Goal: Task Accomplishment & Management: Complete application form

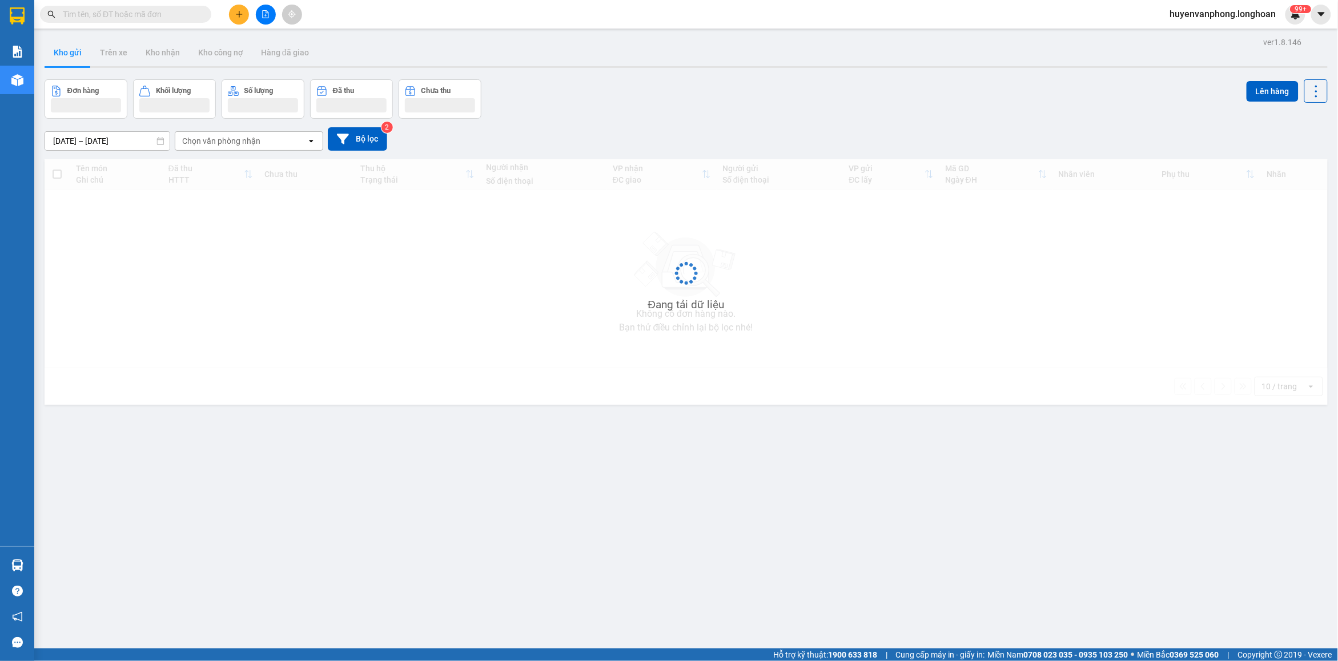
click at [170, 8] on input "text" at bounding box center [130, 14] width 135 height 13
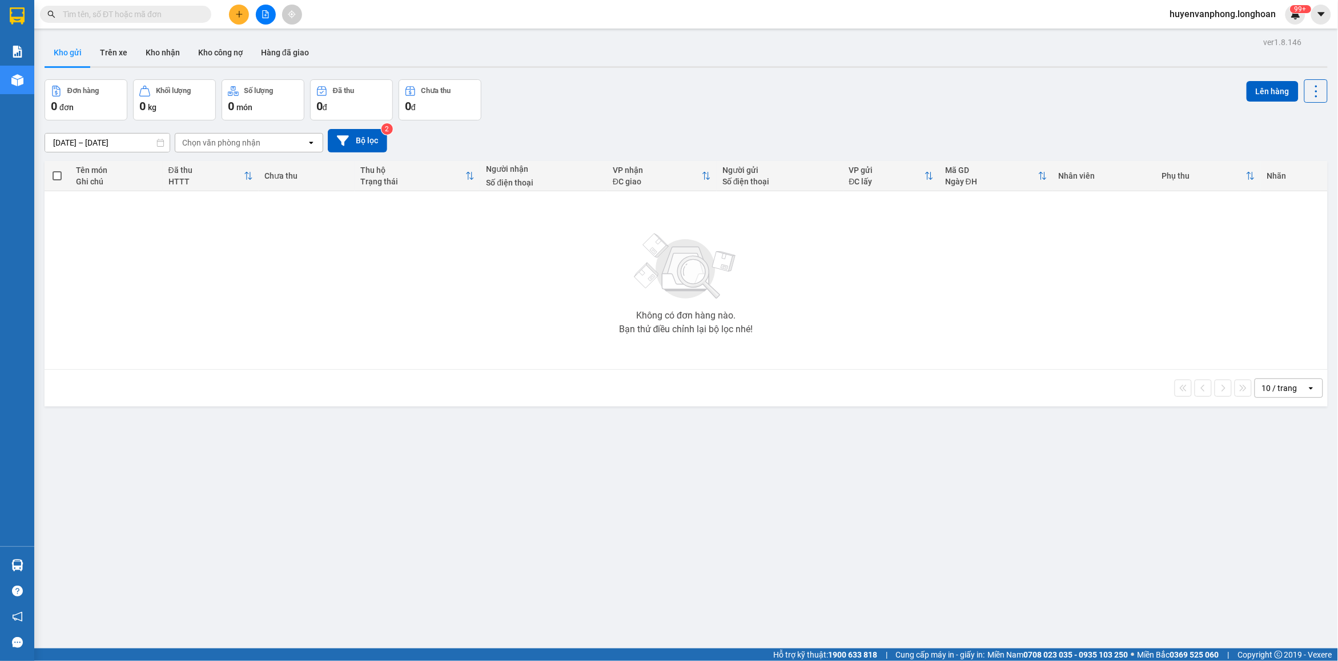
paste input "0988981216"
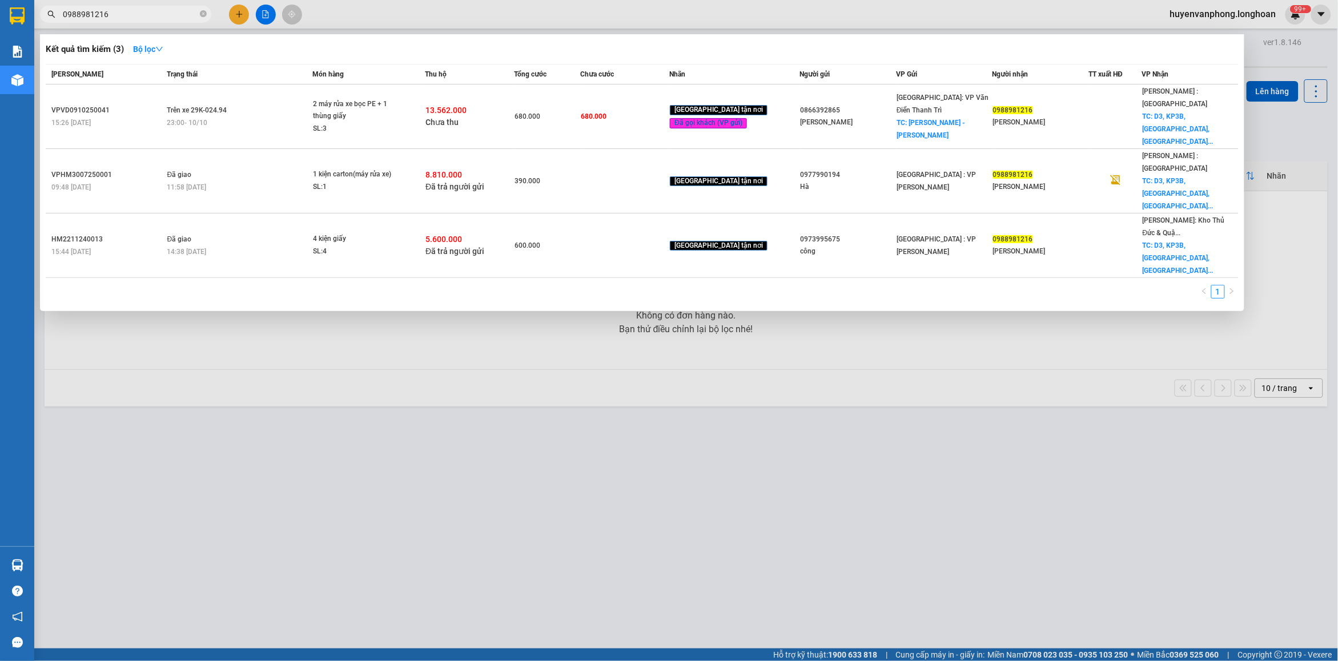
type input "0988981216"
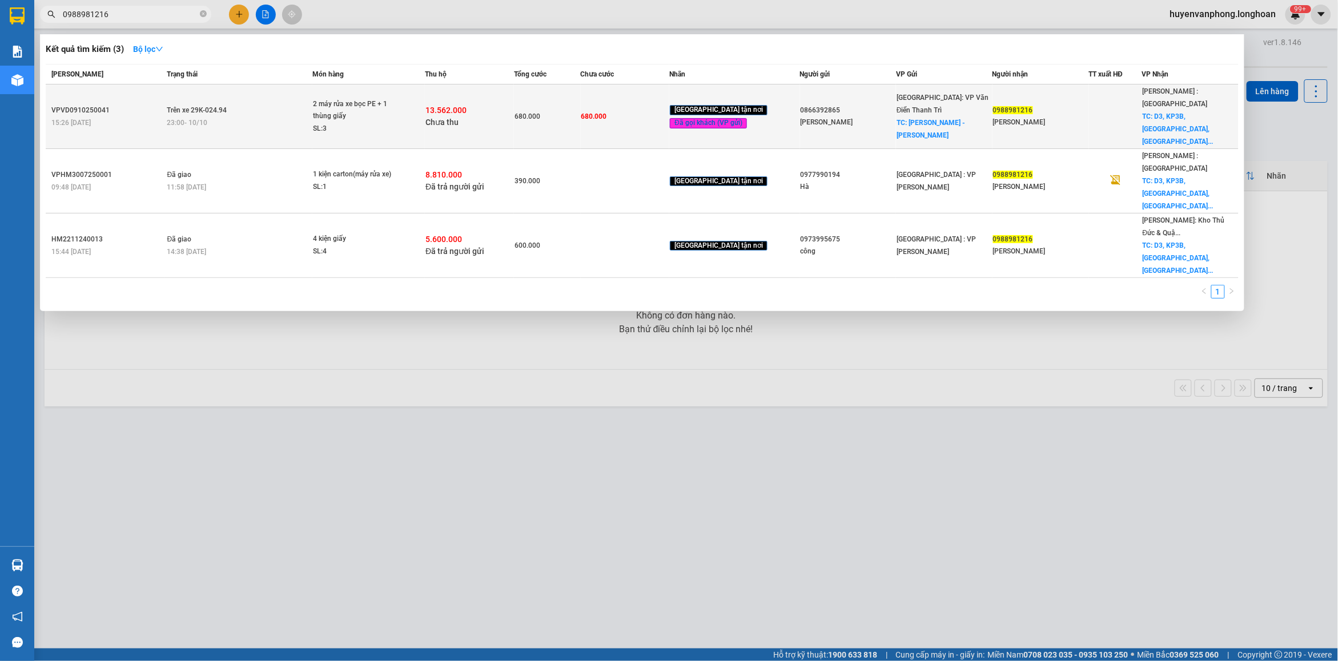
click at [378, 100] on div "2 máy rửa xe bọc PE + 1 thùng giấy" at bounding box center [356, 110] width 86 height 25
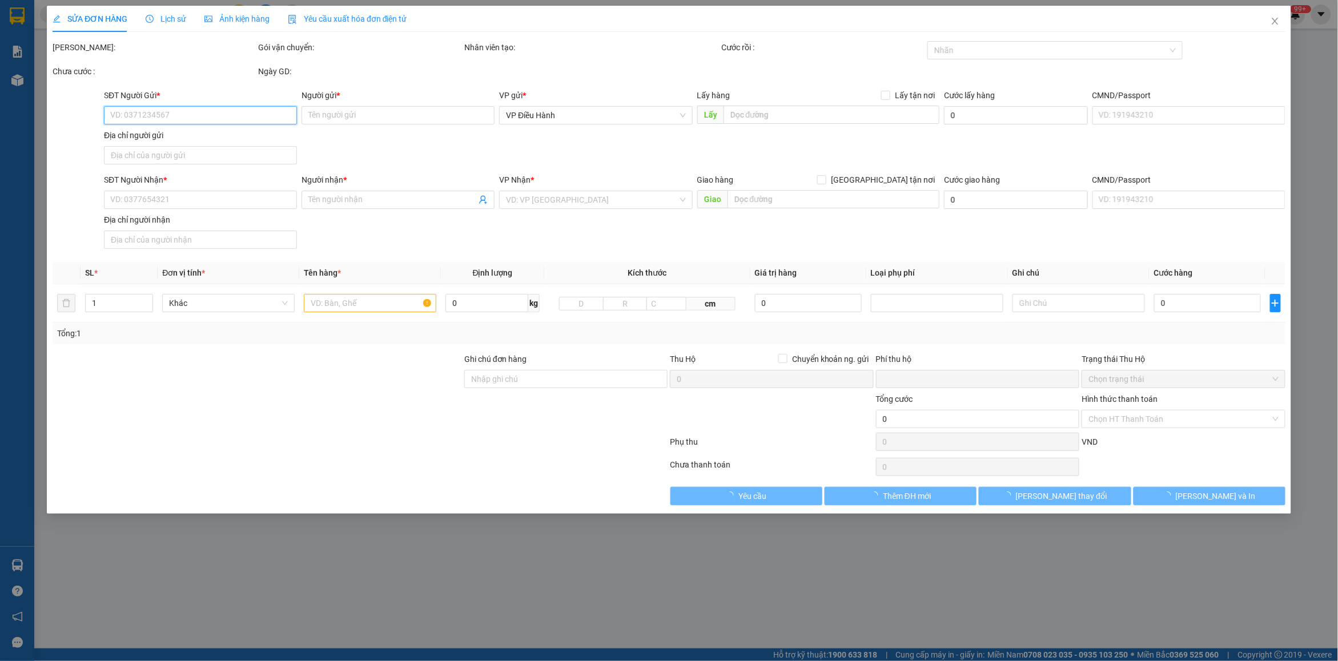
type input "0866392865"
type input "[PERSON_NAME]"
checkbox input "true"
type input "[PERSON_NAME] - [PERSON_NAME]"
type input "0988981216"
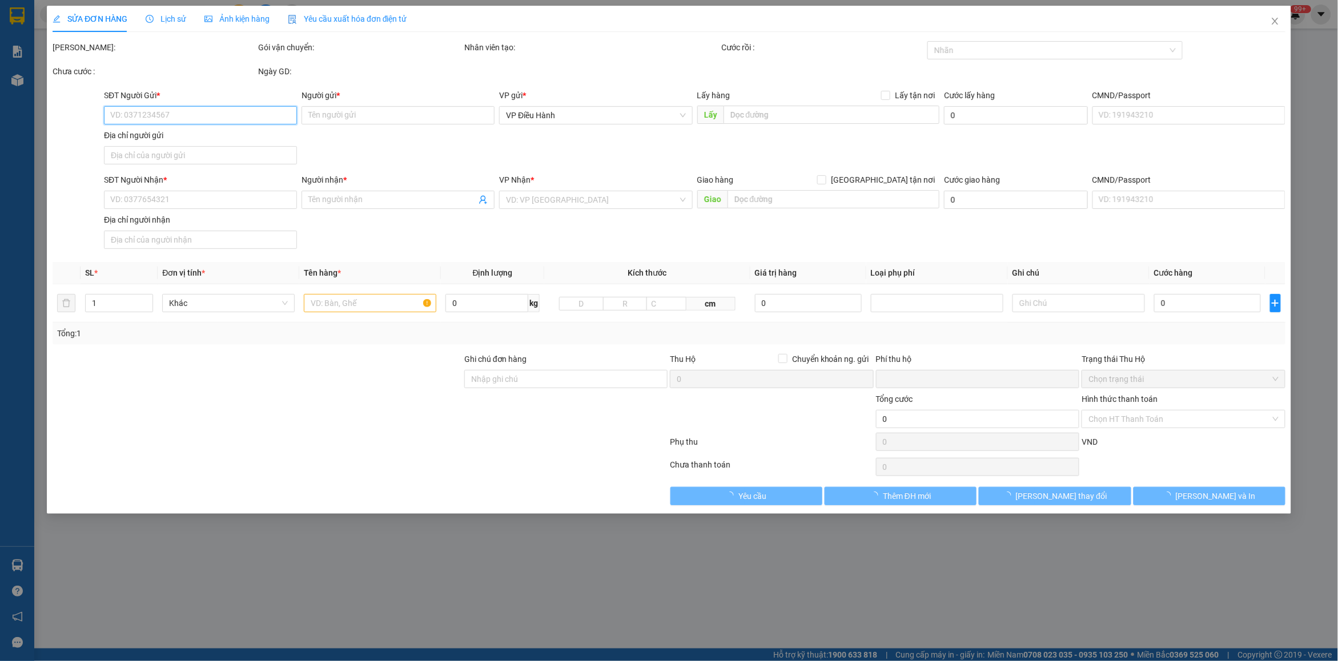
type input "[PERSON_NAME]"
checkbox input "true"
type input "D3, KP3B, Bình Đa, Biên Hoà, Đồng Nai"
type input "có vat"
type input "680.000"
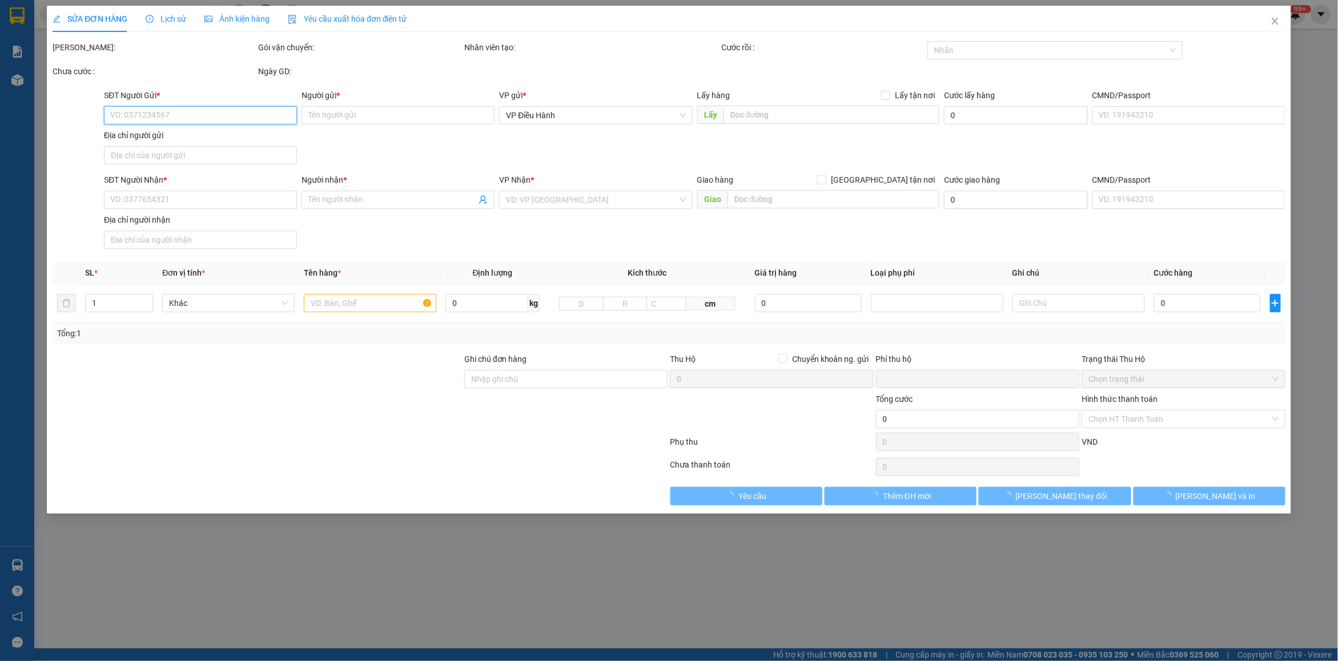
type input "680.000"
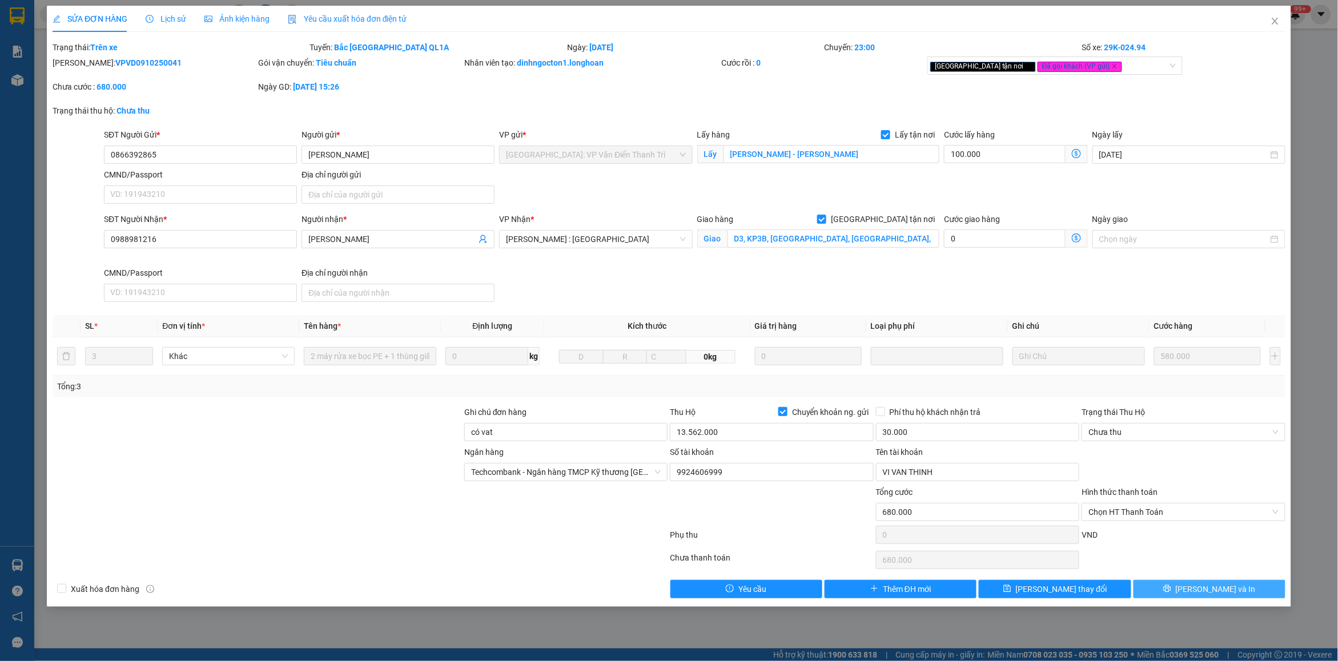
click at [1211, 595] on span "Lưu và In" at bounding box center [1216, 589] width 80 height 13
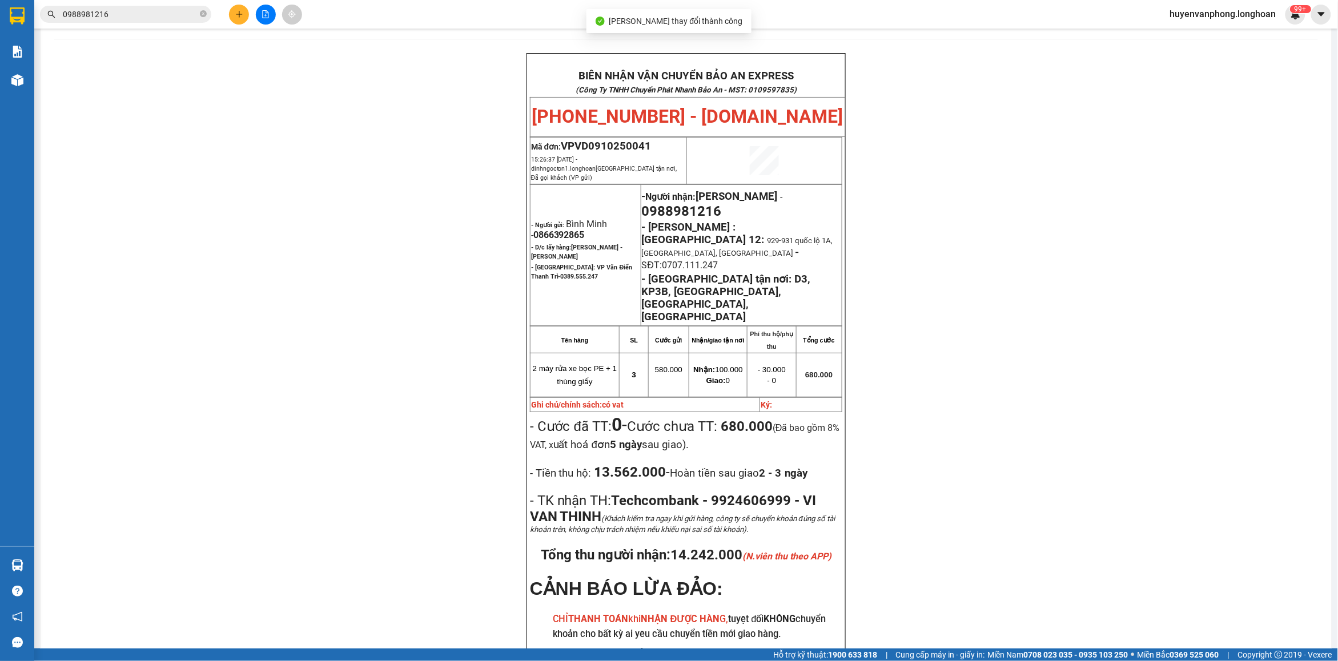
scroll to position [71, 0]
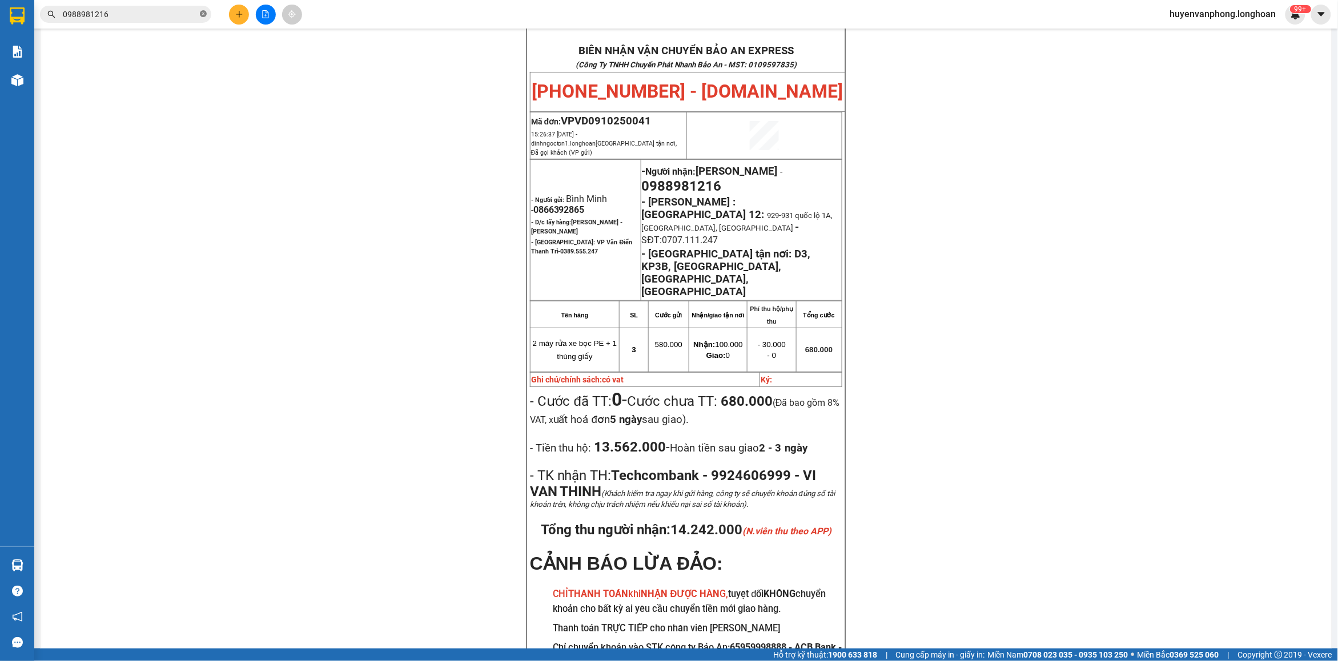
drag, startPoint x: 201, startPoint y: 14, endPoint x: 158, endPoint y: 13, distance: 42.9
click at [200, 14] on icon "close-circle" at bounding box center [203, 13] width 7 height 7
click at [142, 10] on input "text" at bounding box center [130, 14] width 135 height 13
paste input "0865869826"
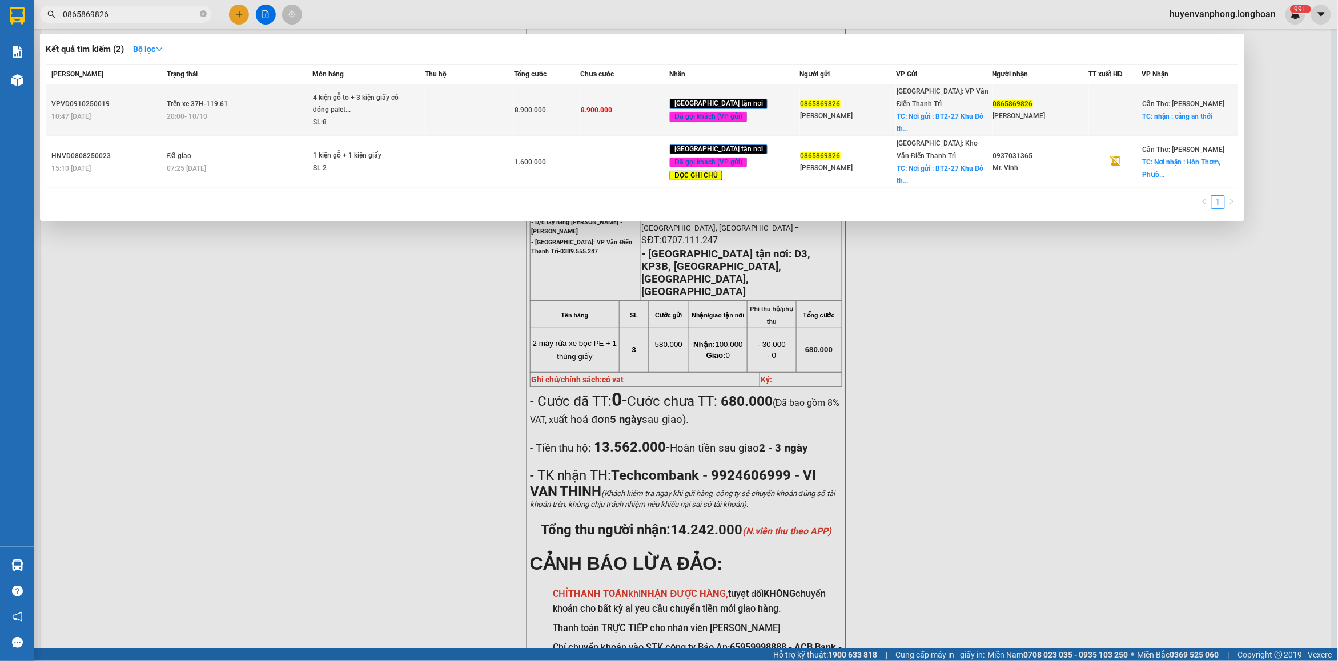
type input "0865869826"
click at [441, 103] on td at bounding box center [469, 111] width 89 height 52
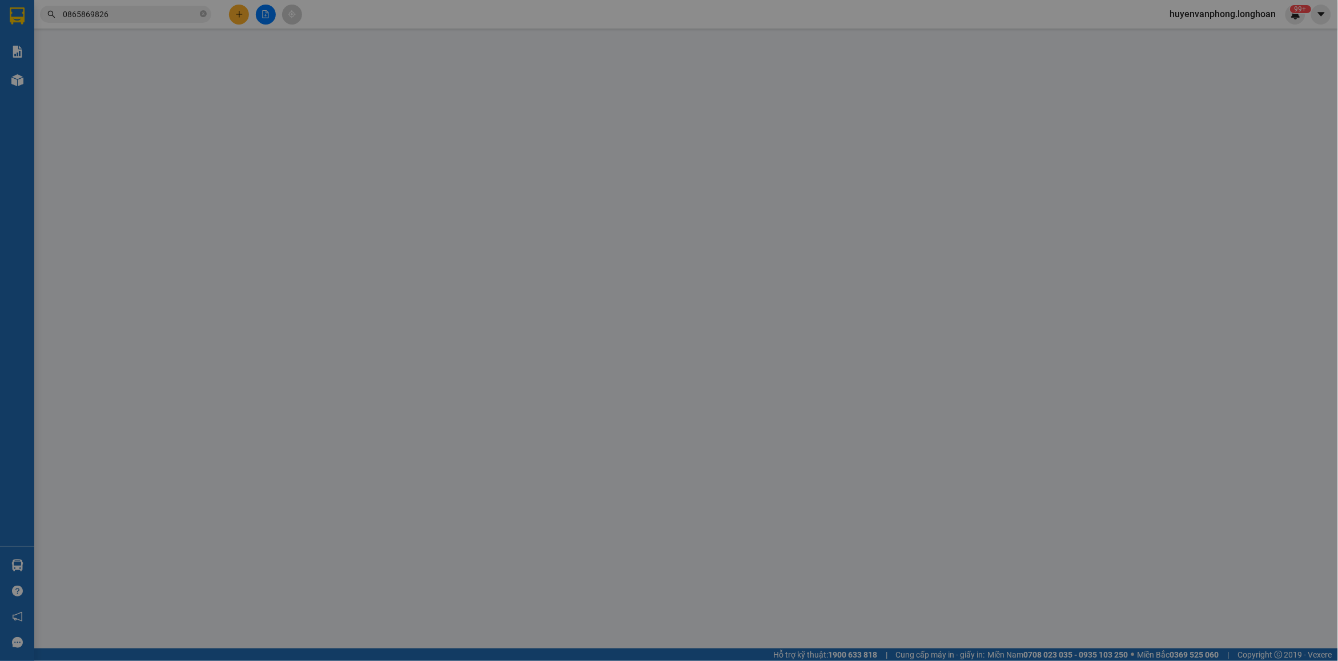
type input "0865869826"
type input "Phương Anh"
checkbox input "true"
type input "Nơi gửi : BT2-27 Khu Đô thị mới Trung Văn - Nam từ Liêm Hà Nội"
type input "0865869826"
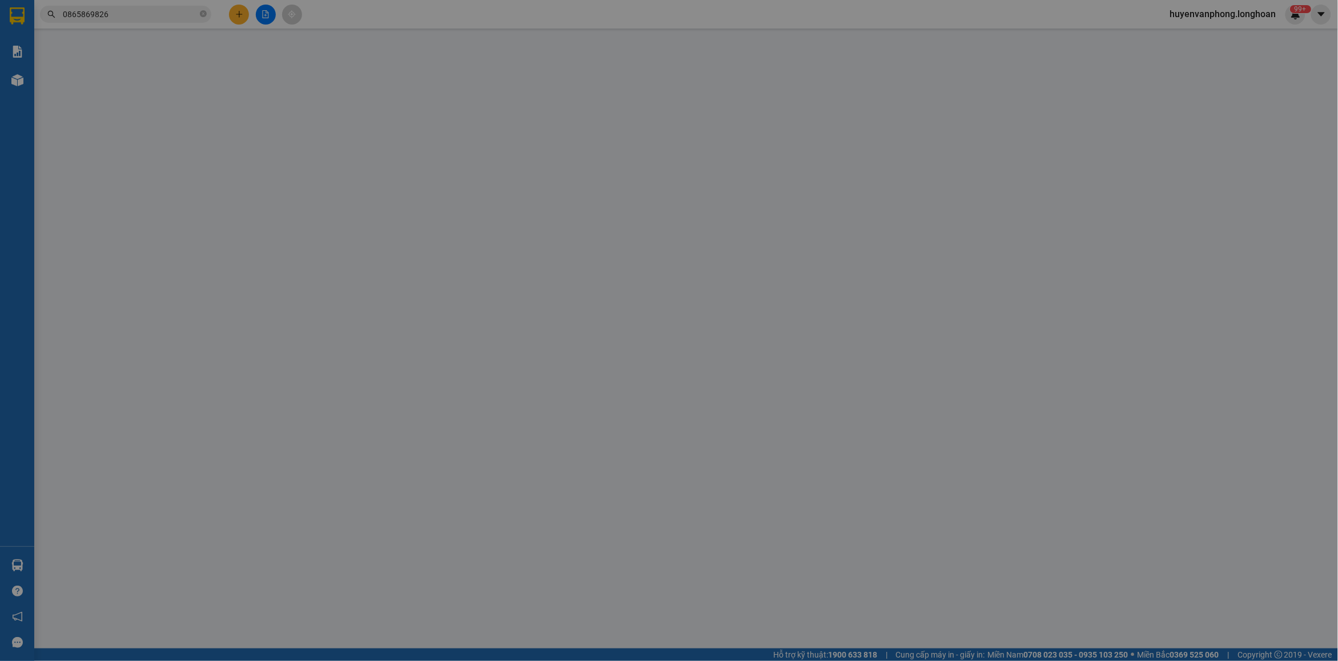
type input "Phương Anh"
checkbox input "true"
type input "nhận : cảng an thới"
type input "0"
type input "8.900.000"
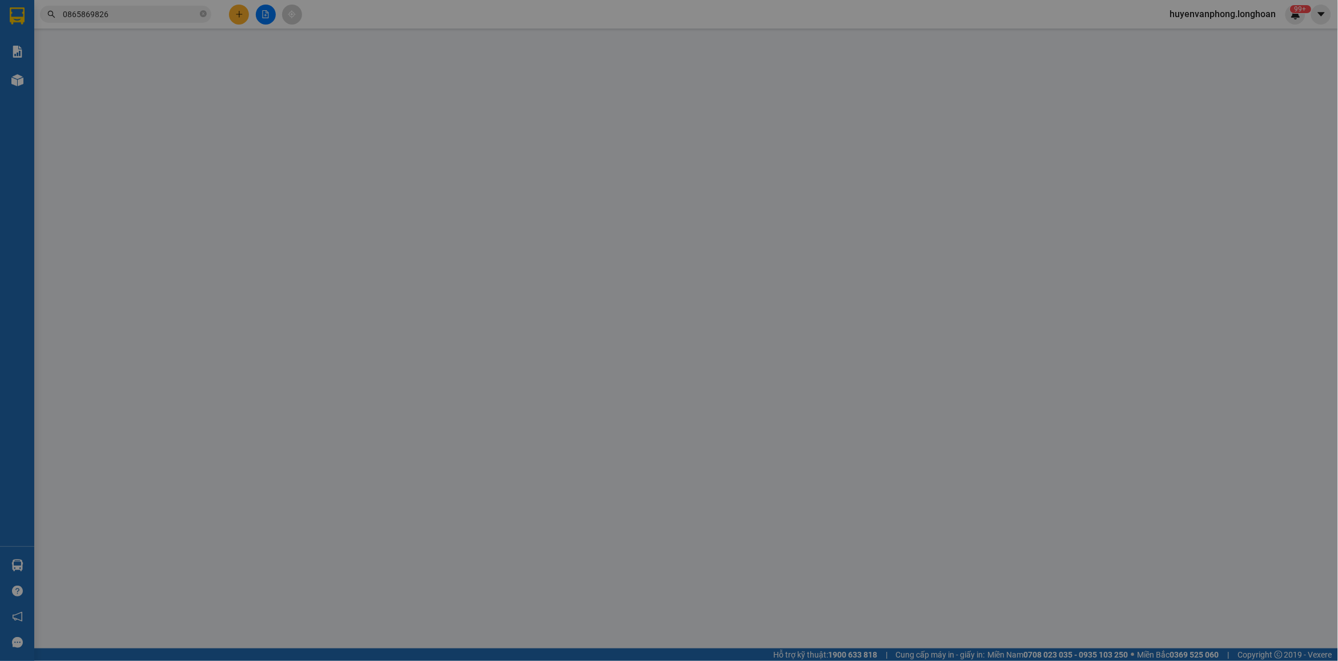
type input "8.900.000"
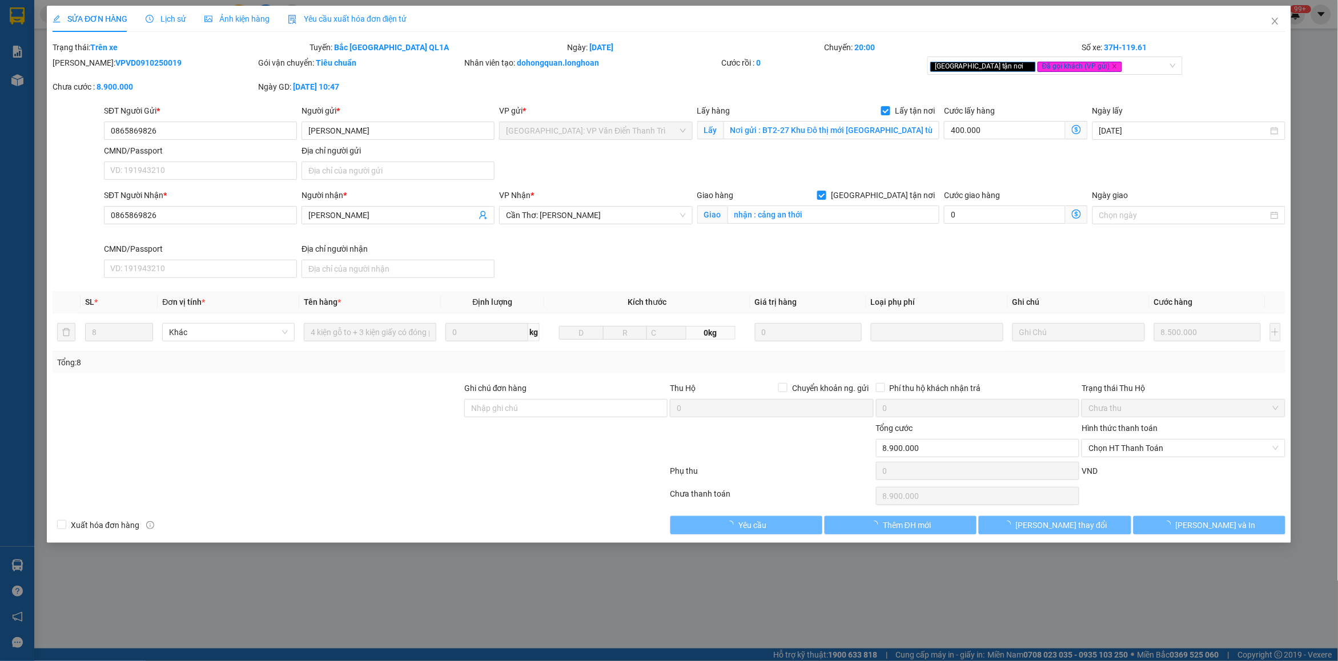
click at [173, 15] on span "Lịch sử" at bounding box center [166, 18] width 41 height 9
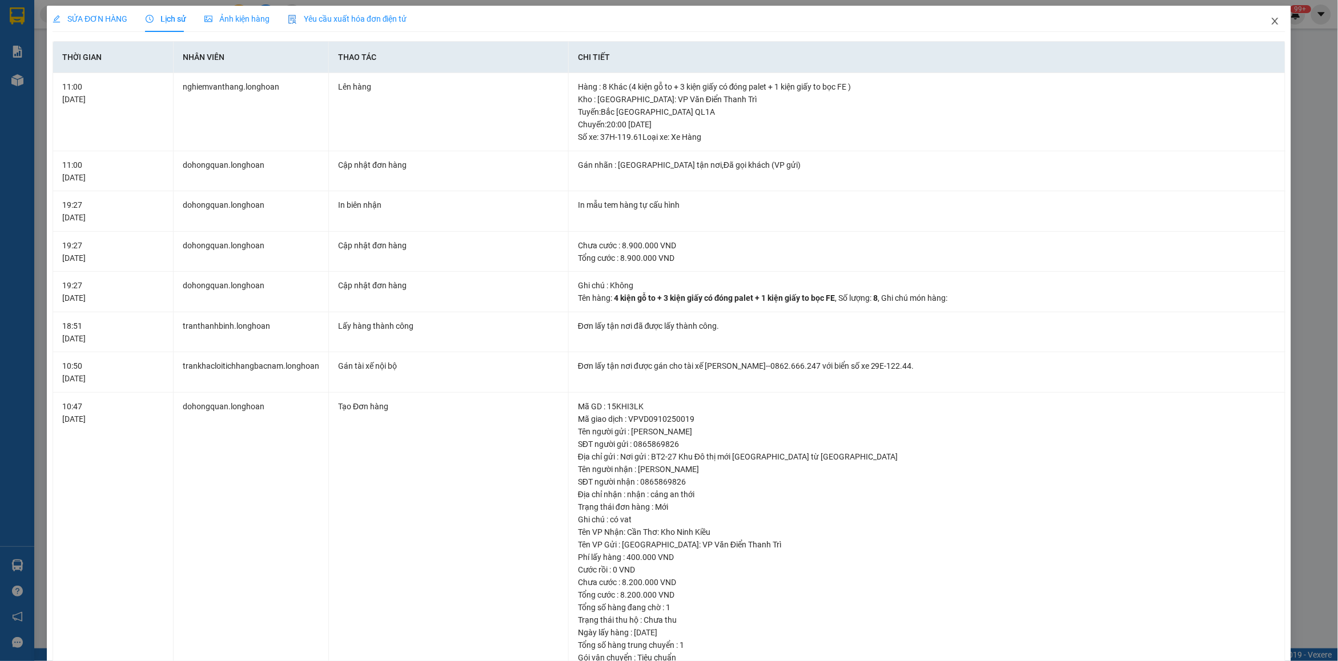
click at [1271, 18] on icon "close" at bounding box center [1275, 21] width 9 height 9
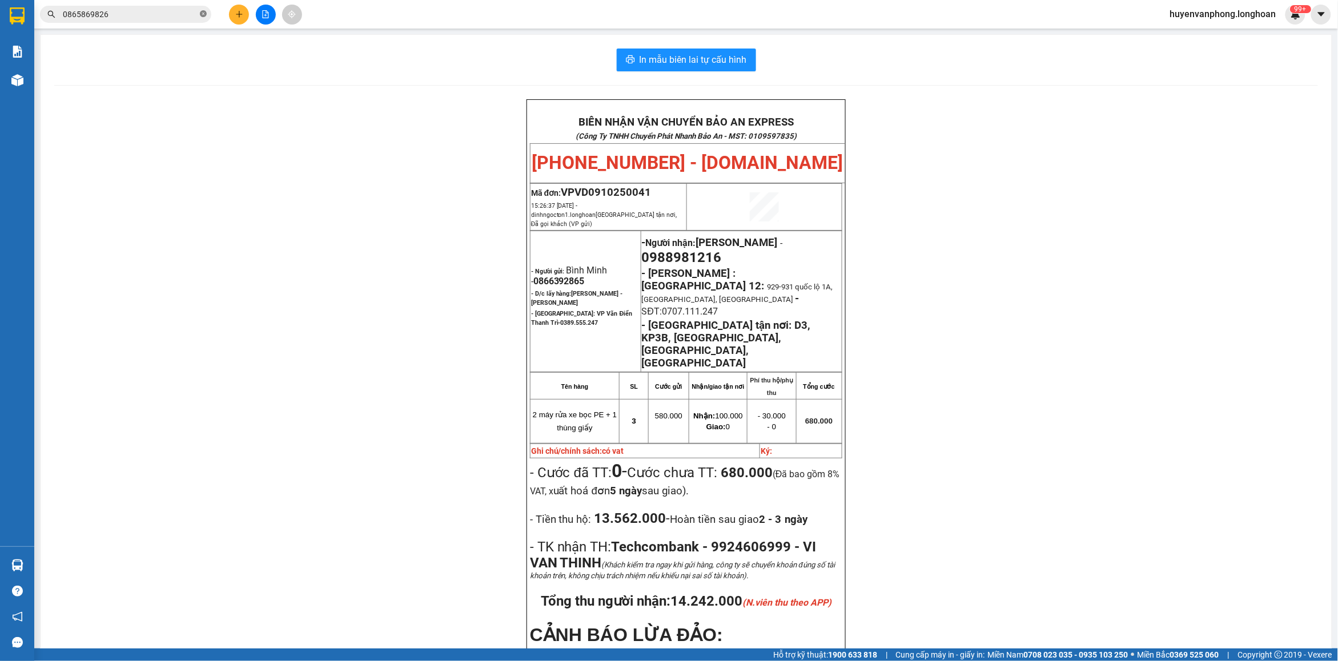
drag, startPoint x: 206, startPoint y: 16, endPoint x: 146, endPoint y: 16, distance: 60.5
click at [206, 16] on icon "close-circle" at bounding box center [203, 13] width 7 height 7
click at [146, 16] on input "text" at bounding box center [130, 14] width 135 height 13
paste input "0378554090"
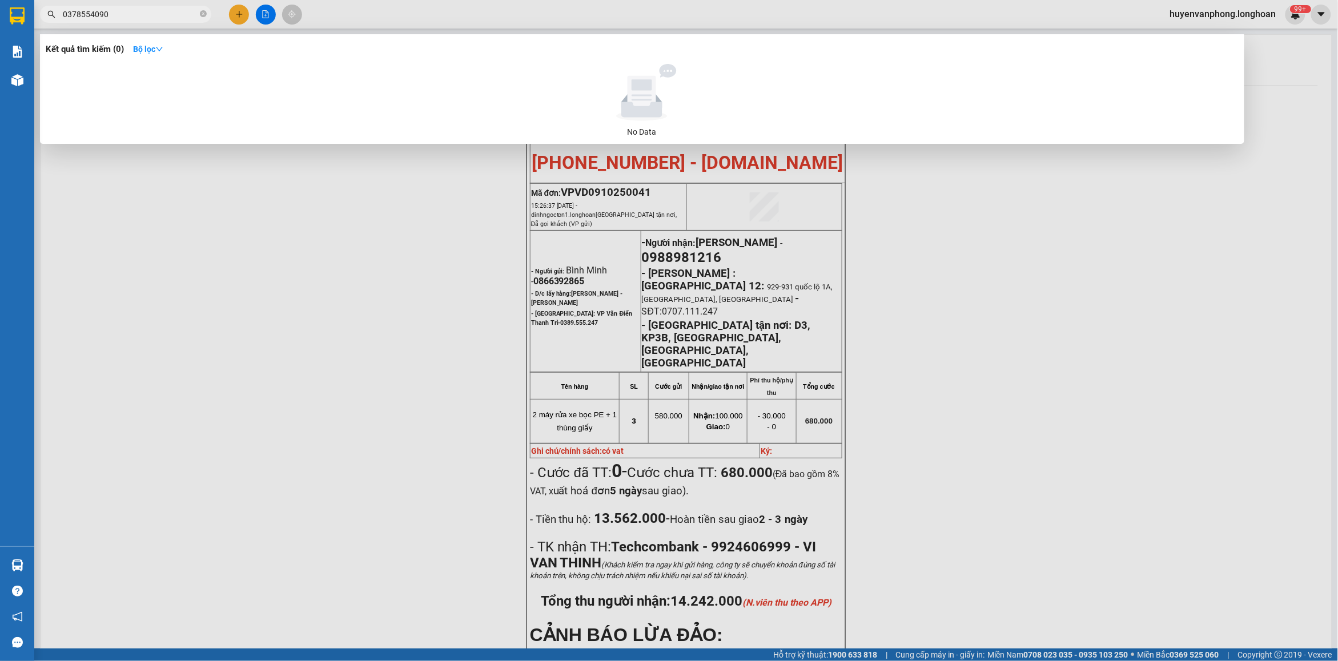
type input "0378554090"
drag, startPoint x: 203, startPoint y: 13, endPoint x: 164, endPoint y: 21, distance: 39.5
click at [183, 20] on span "0378554090" at bounding box center [125, 14] width 171 height 17
click at [122, 15] on input "0378554090" at bounding box center [130, 14] width 135 height 13
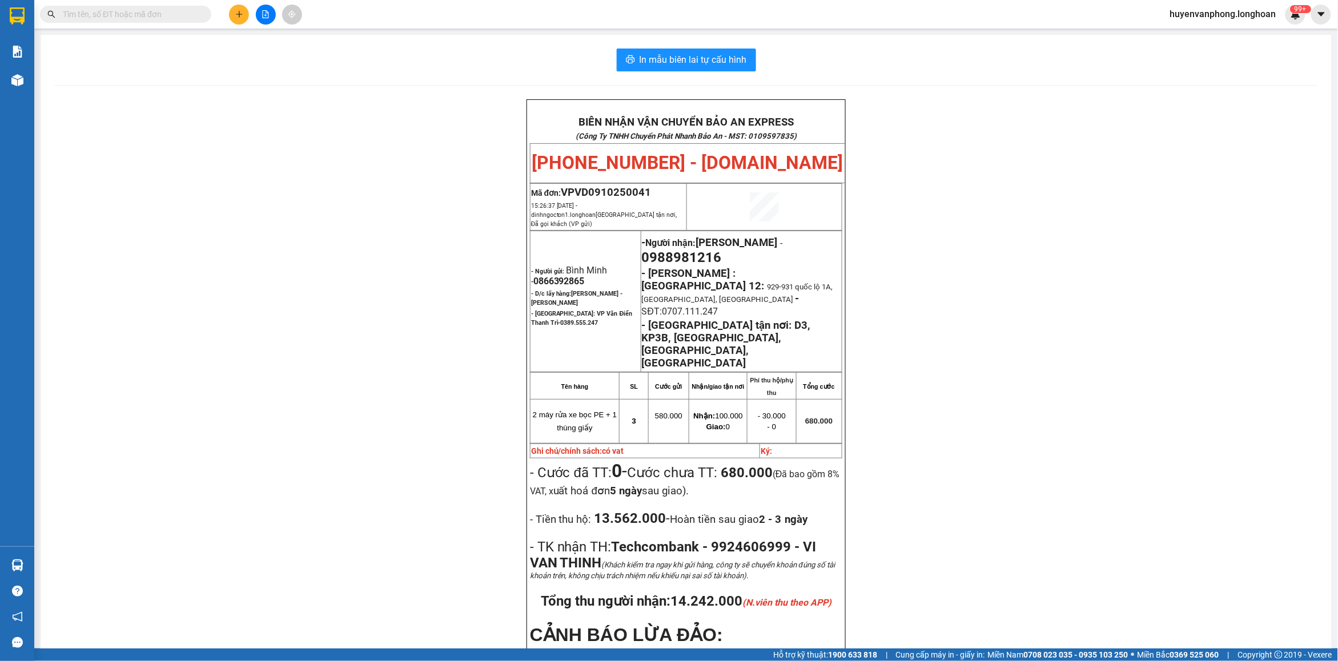
paste input "0964968112"
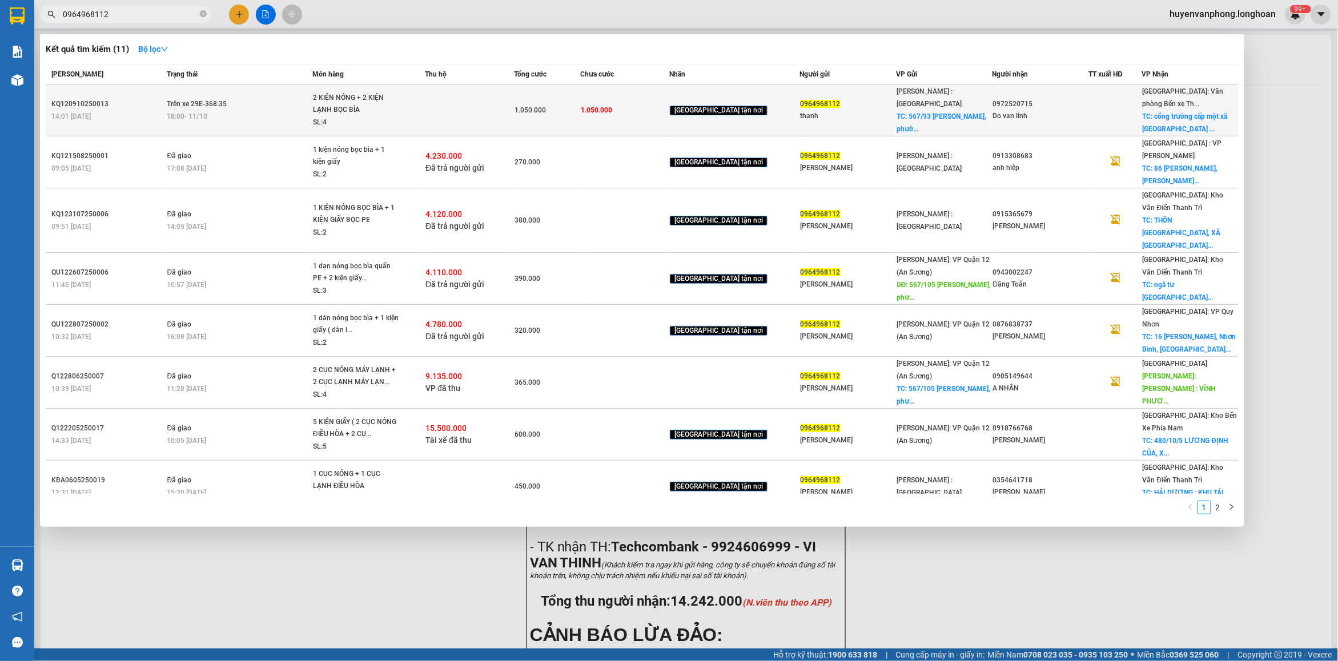
type input "0964968112"
click at [612, 106] on span "1.050.000" at bounding box center [596, 110] width 31 height 8
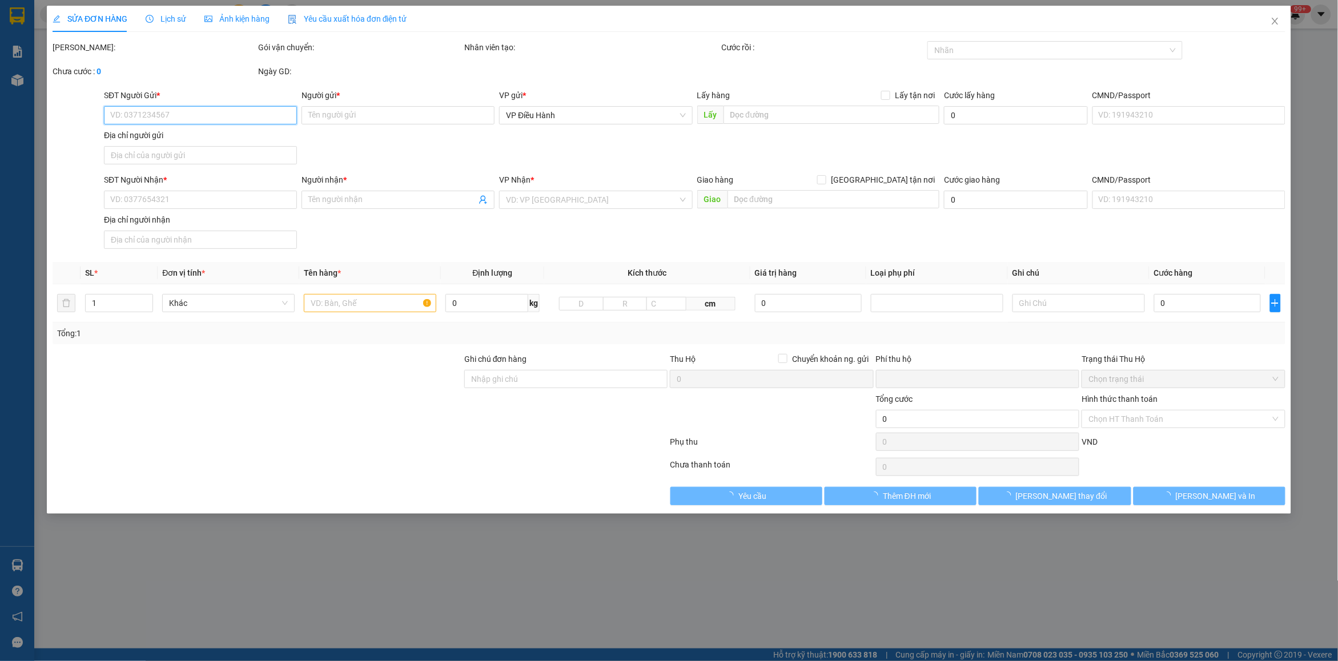
type input "0964968112"
type input "thanh"
checkbox input "true"
type input "567/93 Lê văn Khương, phường hiệp Thanh q12"
type input "0972520715"
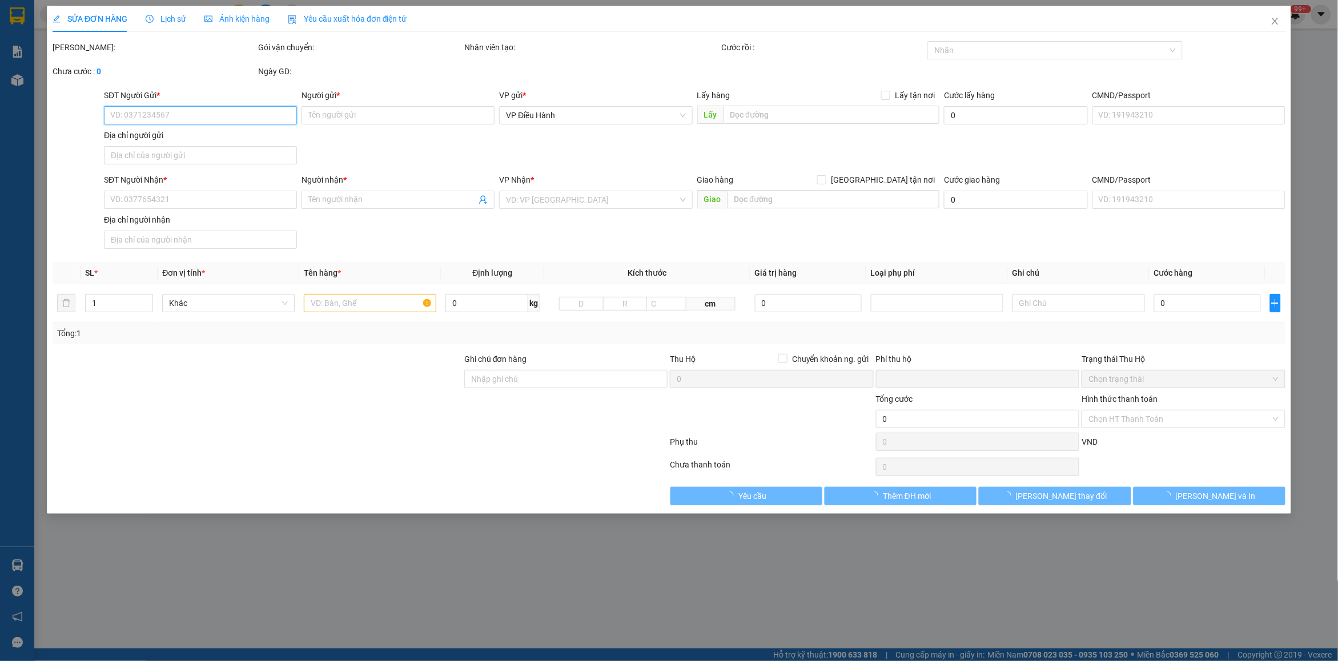
type input "Do van linh"
checkbox input "true"
type input "cổng trường cấp một xã Mỹ Đức an lão Hải phòng"
type input "NHẬN THEO KIỆN-GIAO NGUYÊN KIỆN - HƯ VỠ KHÔNG ĐỀN"
type input "0"
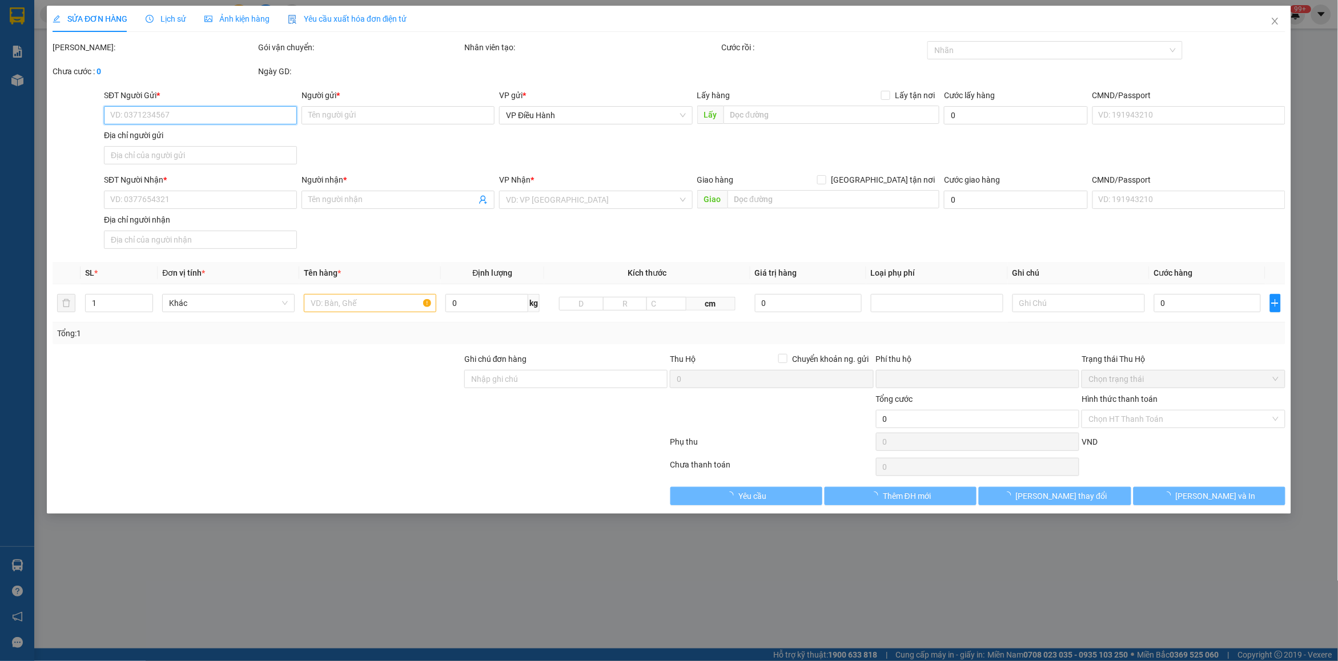
type input "1.050.000"
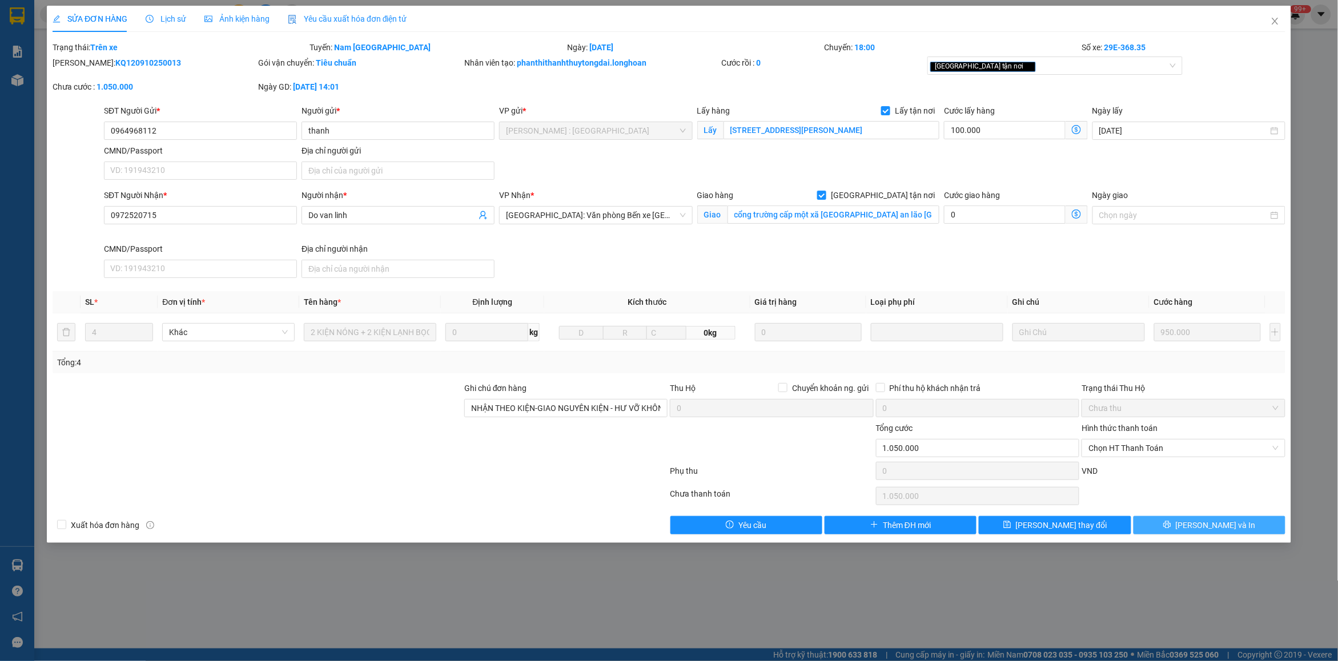
click at [1171, 524] on icon "printer" at bounding box center [1166, 524] width 7 height 7
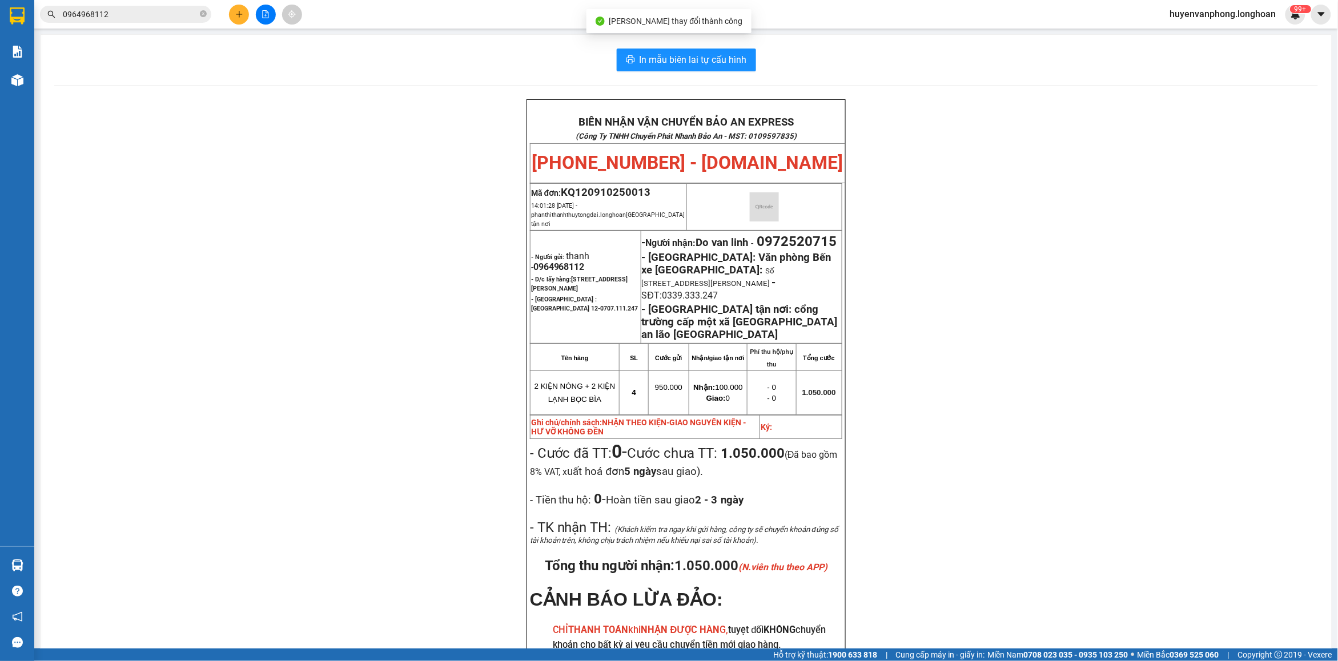
scroll to position [71, 0]
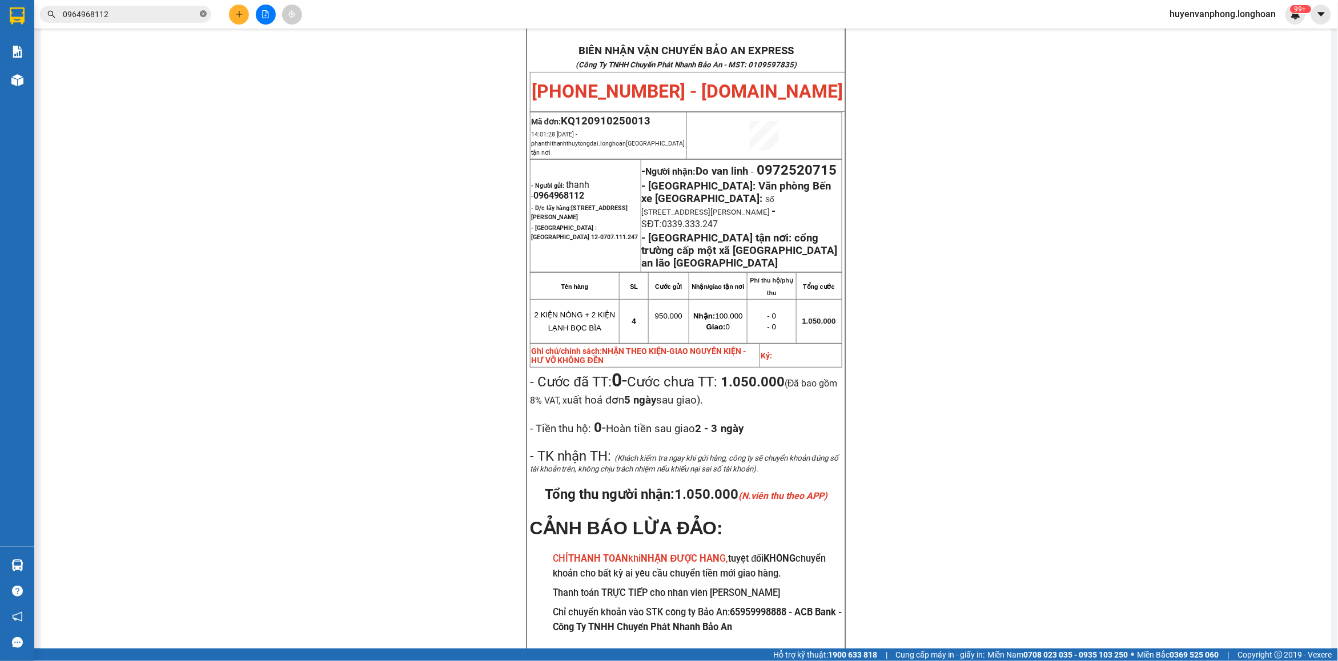
click at [204, 17] on icon "close-circle" at bounding box center [203, 13] width 7 height 7
click at [155, 20] on input "text" at bounding box center [130, 14] width 135 height 13
paste input "0905904838"
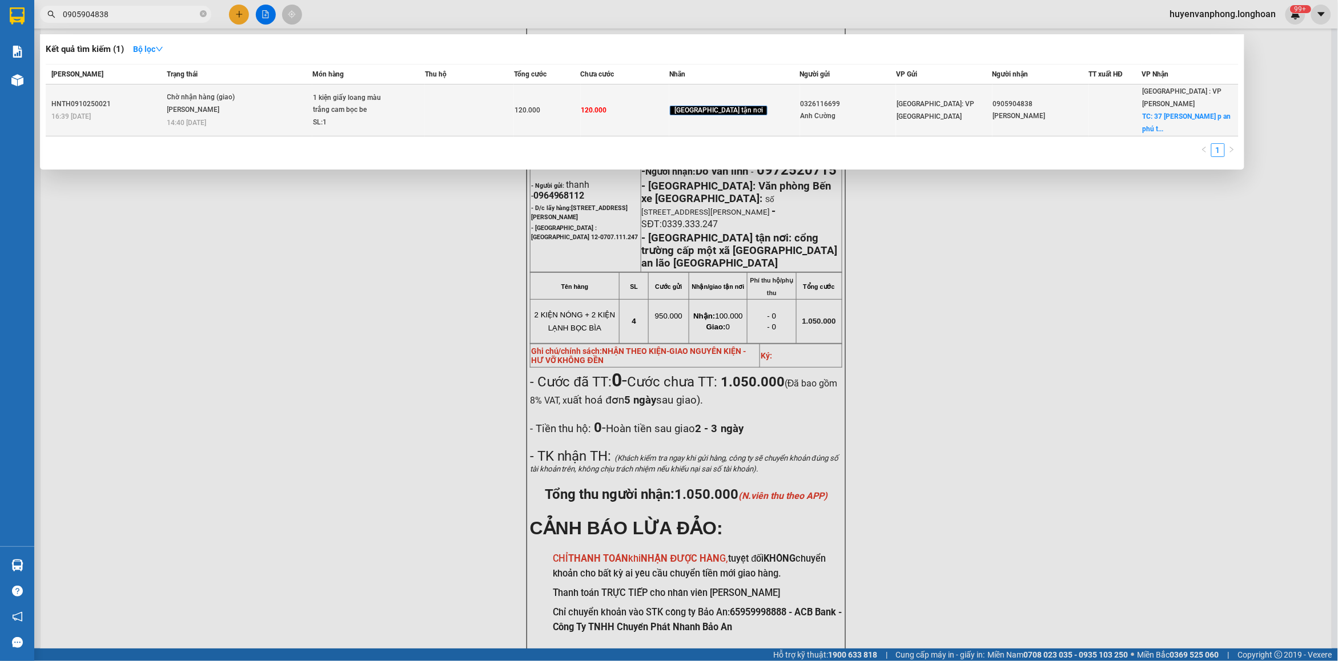
type input "0905904838"
click at [253, 107] on div "Trần Minh Quang" at bounding box center [210, 110] width 86 height 13
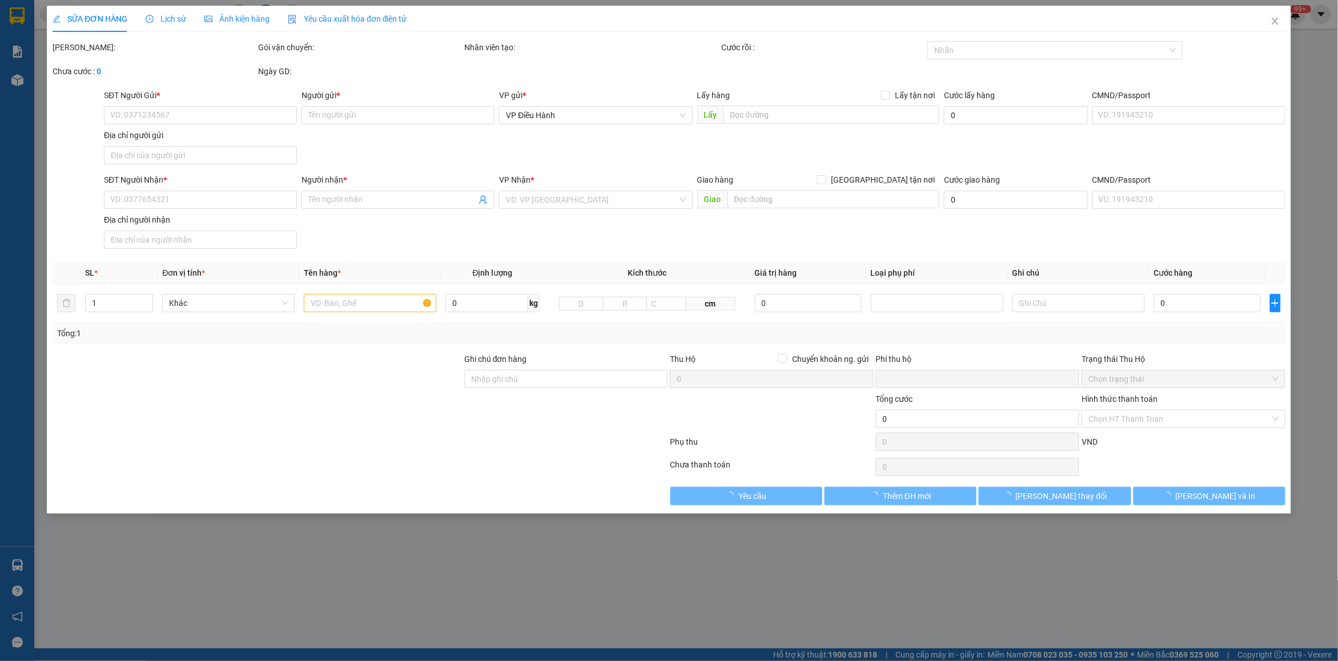
click at [167, 13] on div "Lịch sử" at bounding box center [166, 19] width 41 height 13
